Goal: Information Seeking & Learning: Find specific fact

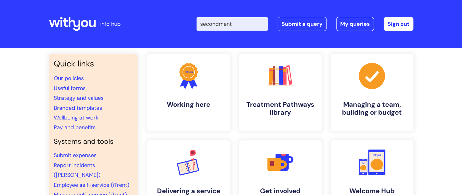
type input "secondment"
click button "Search" at bounding box center [0, 0] width 0 height 0
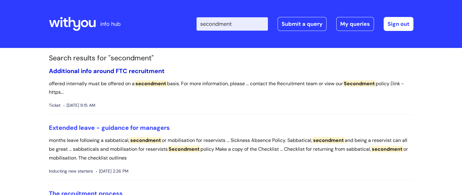
click at [103, 70] on link "Additional info around FTC recruitment" at bounding box center [107, 71] width 116 height 8
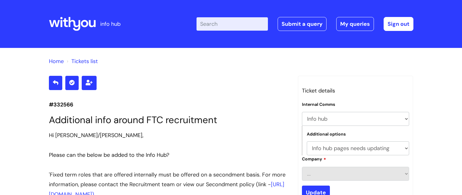
select select "Info hub"
select select "Info hub pages needs updating"
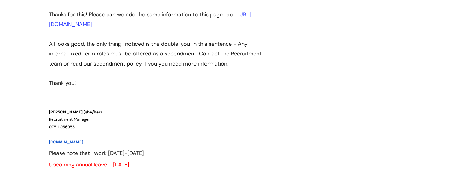
scroll to position [562, 0]
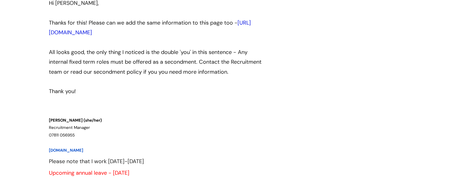
click at [229, 36] on link "https://infohub.wearewithyou.org.uk/support/solutions/articles/80000433525-5-of…" at bounding box center [150, 27] width 202 height 17
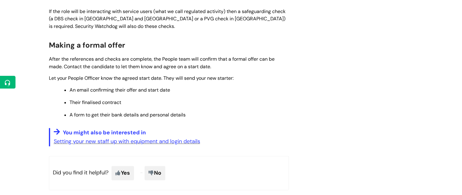
scroll to position [808, 0]
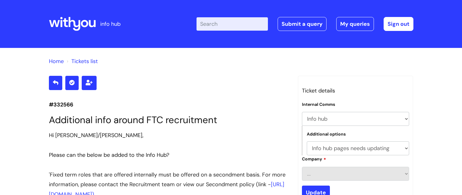
select select "Info hub"
select select "Info hub pages needs updating"
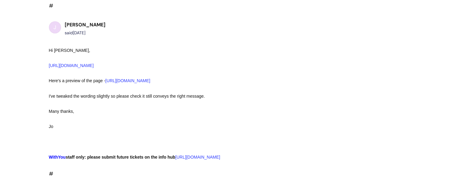
scroll to position [126, 0]
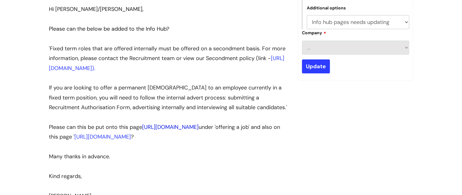
click at [192, 131] on link "[URL][DOMAIN_NAME]" at bounding box center [170, 127] width 56 height 7
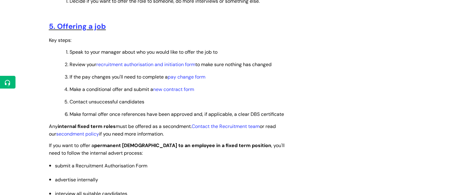
scroll to position [696, 0]
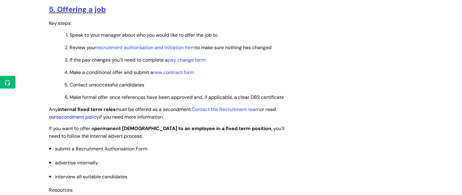
click at [89, 120] on link "secondment policy" at bounding box center [77, 117] width 43 height 6
